Goal: Information Seeking & Learning: Understand process/instructions

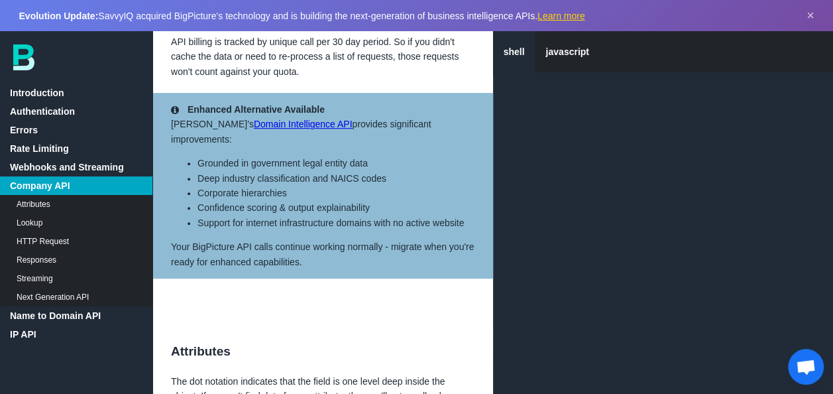
scroll to position [2740, 0]
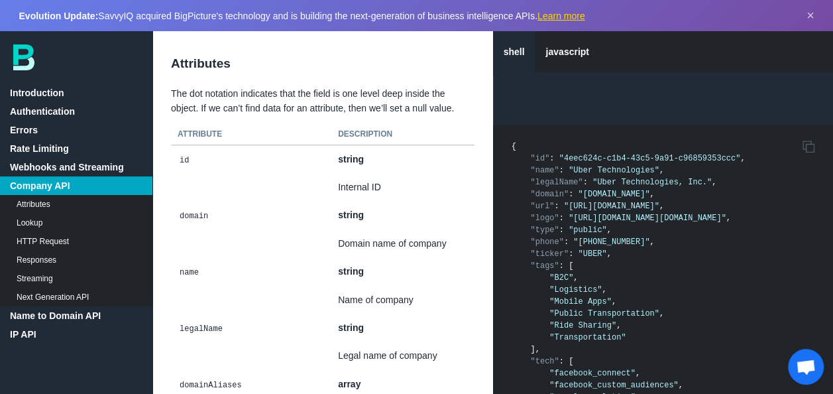
scroll to position [3027, 0]
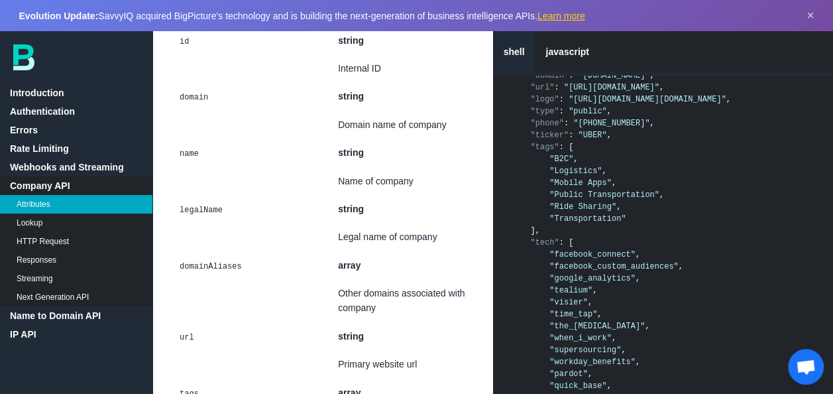
scroll to position [3152, 0]
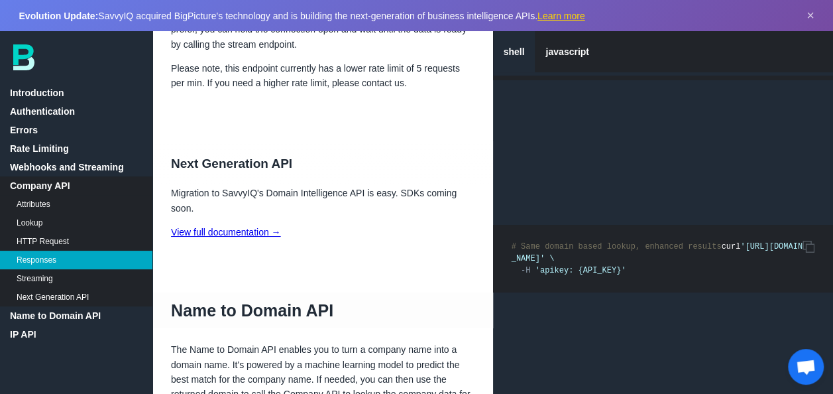
scroll to position [7395, 0]
click at [239, 224] on p "View full documentation →" at bounding box center [322, 231] width 341 height 15
click at [236, 226] on link "View full documentation →" at bounding box center [226, 231] width 110 height 11
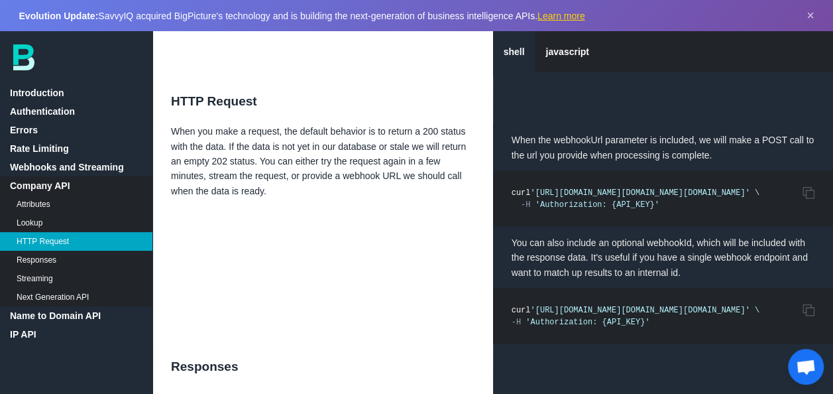
scroll to position [6770, 0]
